Goal: Information Seeking & Learning: Learn about a topic

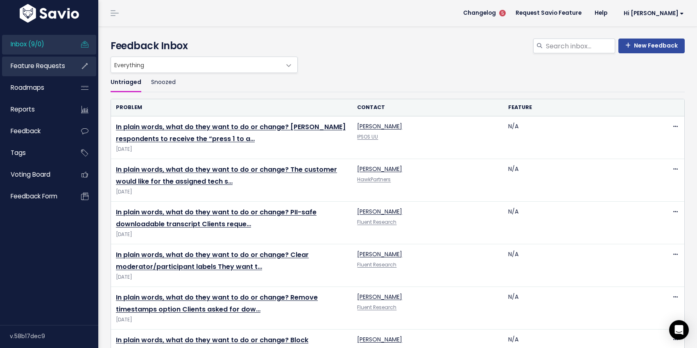
click at [36, 65] on span "Feature Requests" at bounding box center [38, 65] width 54 height 9
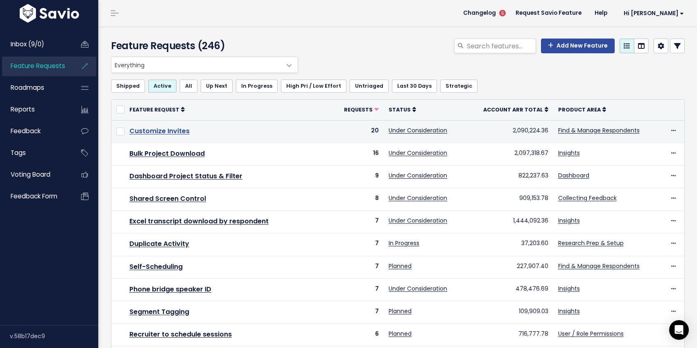
click at [172, 131] on link "Customize Invites" at bounding box center [159, 130] width 60 height 9
